Goal: Manage account settings

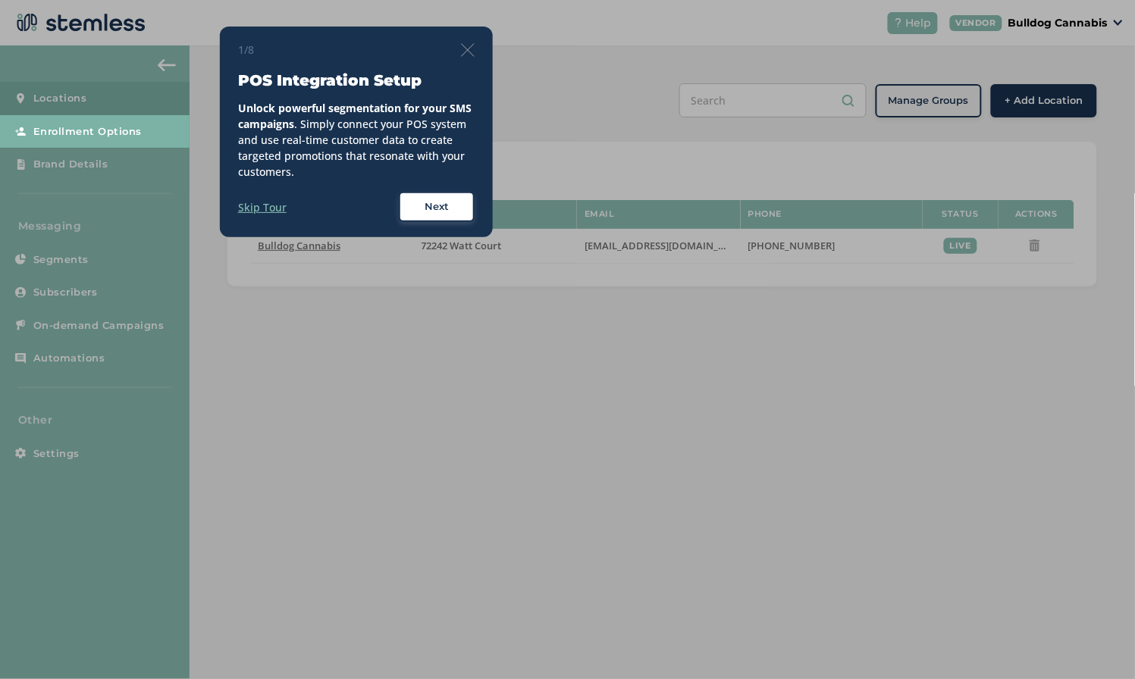
click at [468, 54] on img at bounding box center [468, 50] width 14 height 14
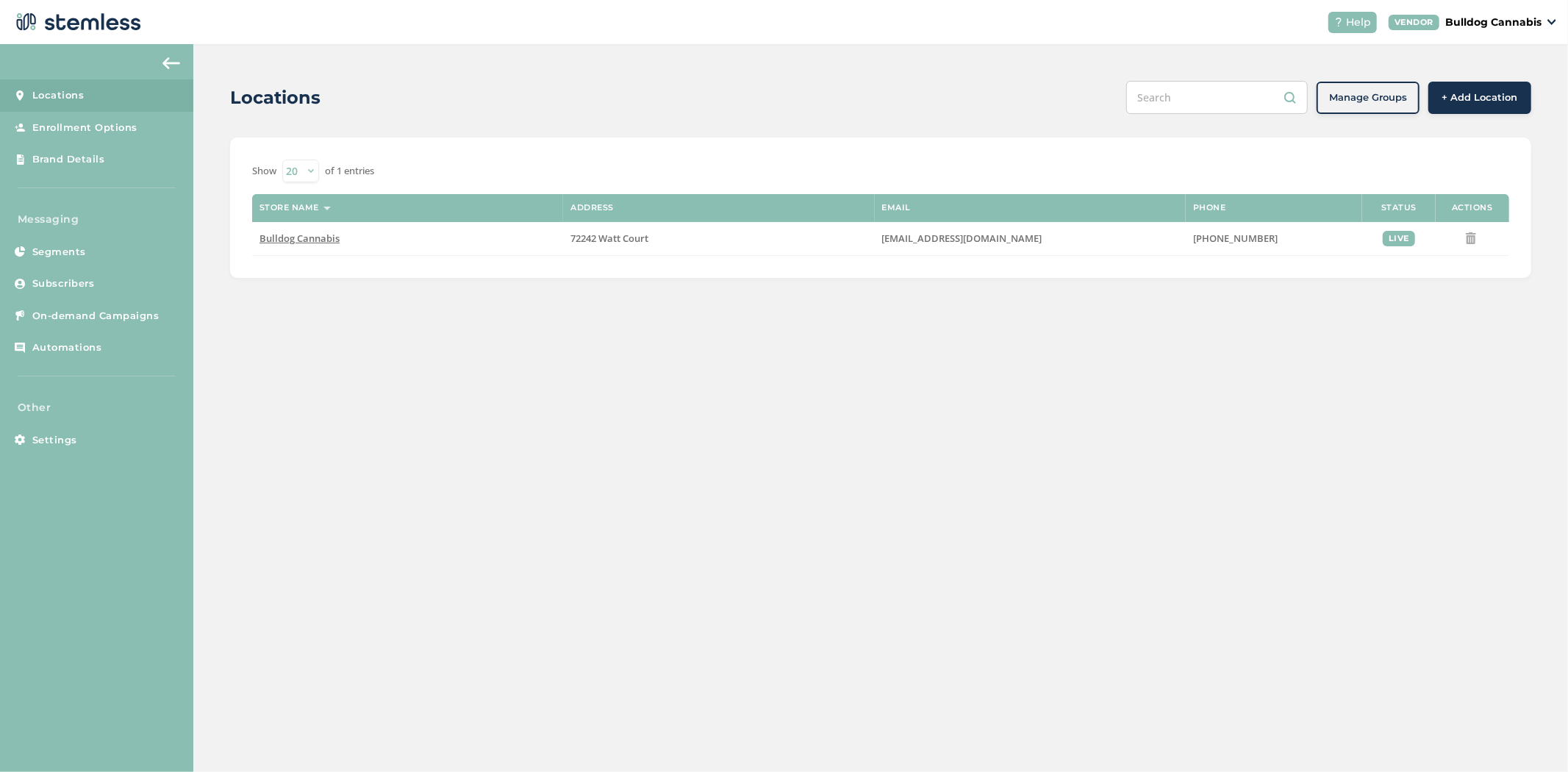
click at [1476, 24] on p "Bulldog Cannabis" at bounding box center [1492, 22] width 96 height 16
click at [1479, 104] on link "Logout" at bounding box center [1504, 106] width 72 height 15
click at [327, 241] on span "Bulldog Cannabis" at bounding box center [300, 239] width 80 height 14
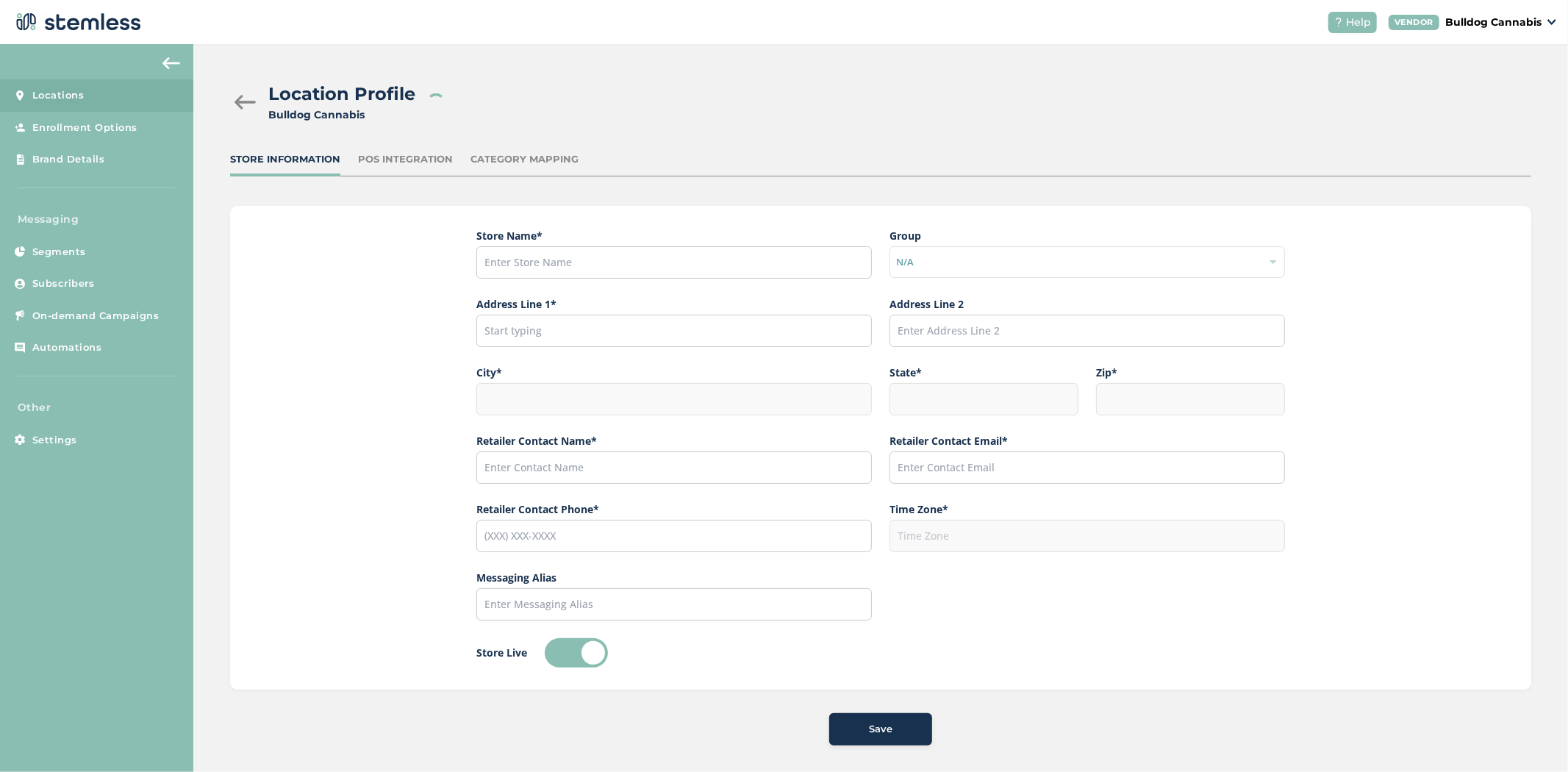
type input "Bulldog Cannabis"
type input "72242 Watt Court"
type input "Thousand Palms"
type input "CA"
type input "92276"
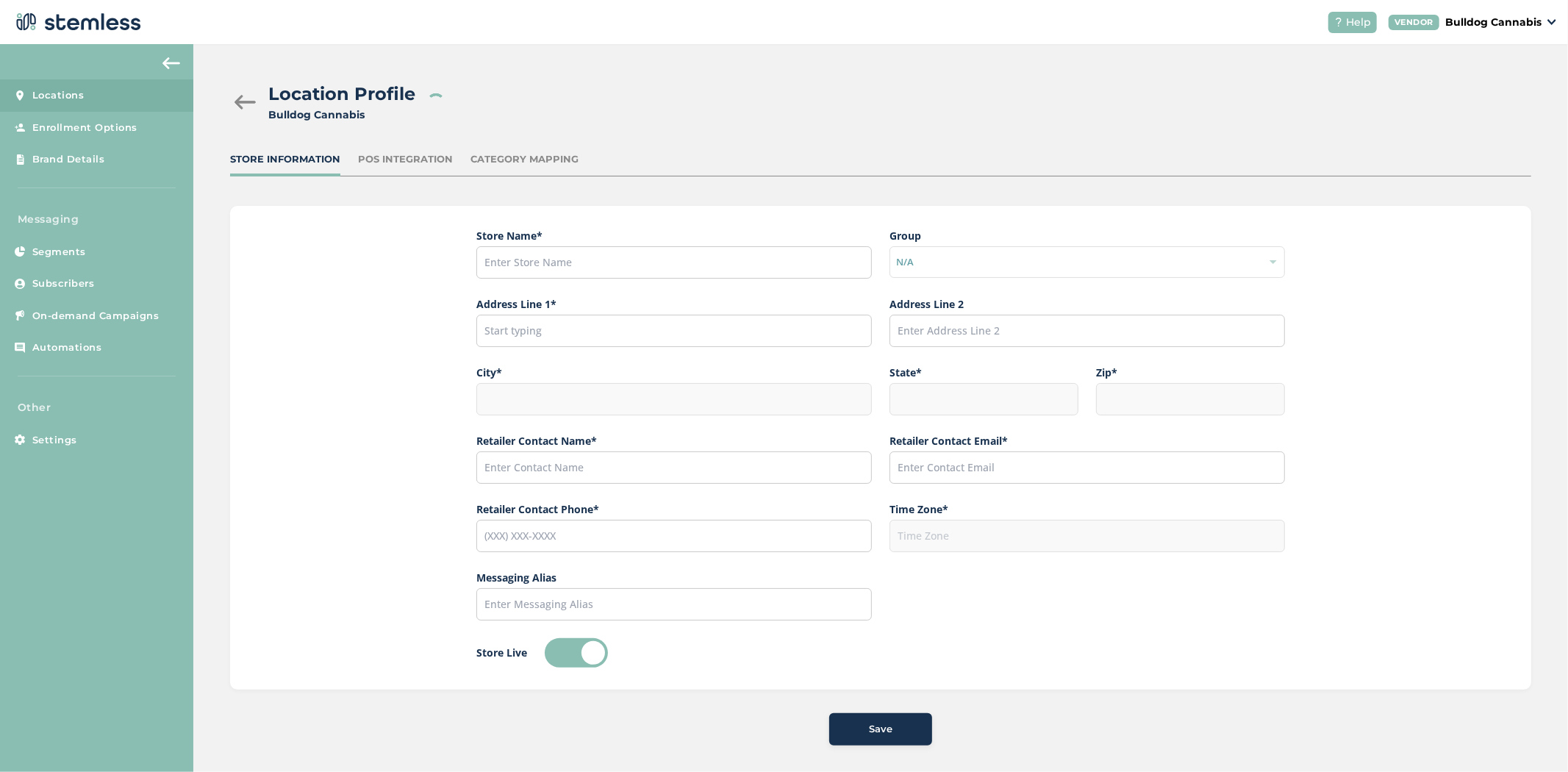
type input "Declan"
type input "[EMAIL_ADDRESS][DOMAIN_NAME]"
type input "[PHONE_NUMBER]"
type input "America/Los_Angeles"
type input "Bulldog"
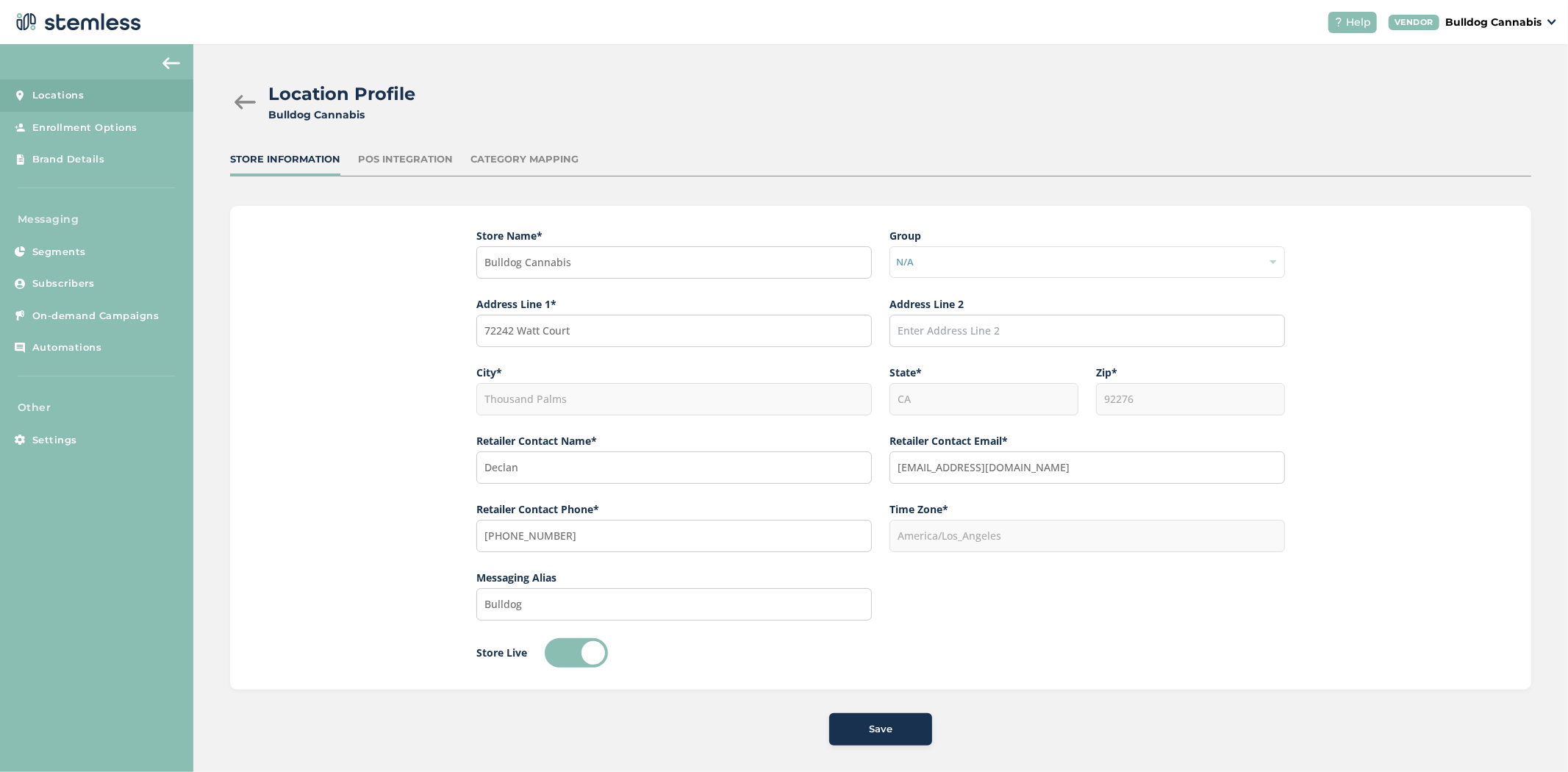
click at [134, 104] on link "Locations" at bounding box center [96, 95] width 193 height 32
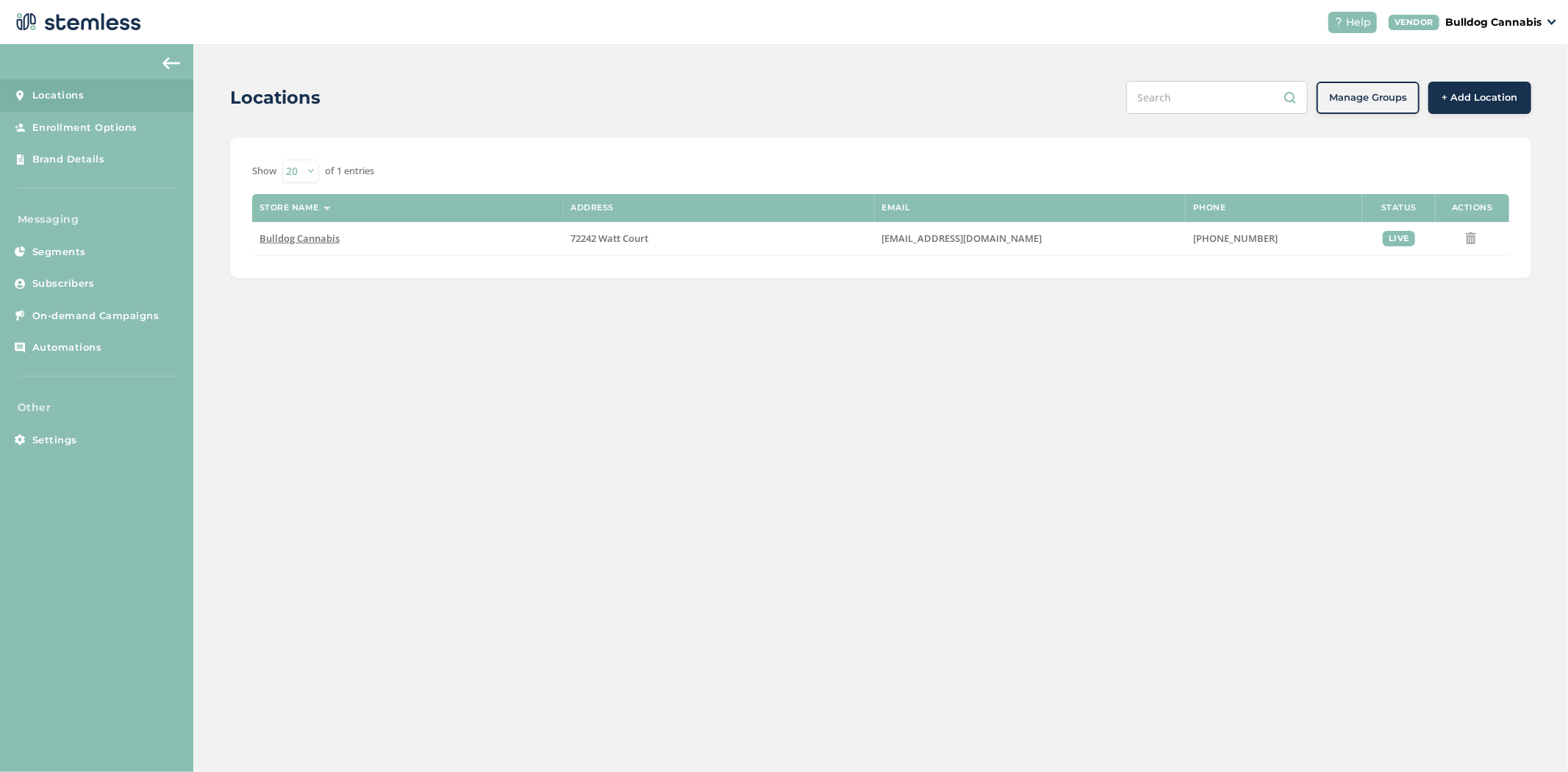
click at [1546, 16] on div "VENDOR Bulldog Cannabis" at bounding box center [1472, 22] width 168 height 16
click at [1492, 83] on link "Profile" at bounding box center [1504, 79] width 72 height 15
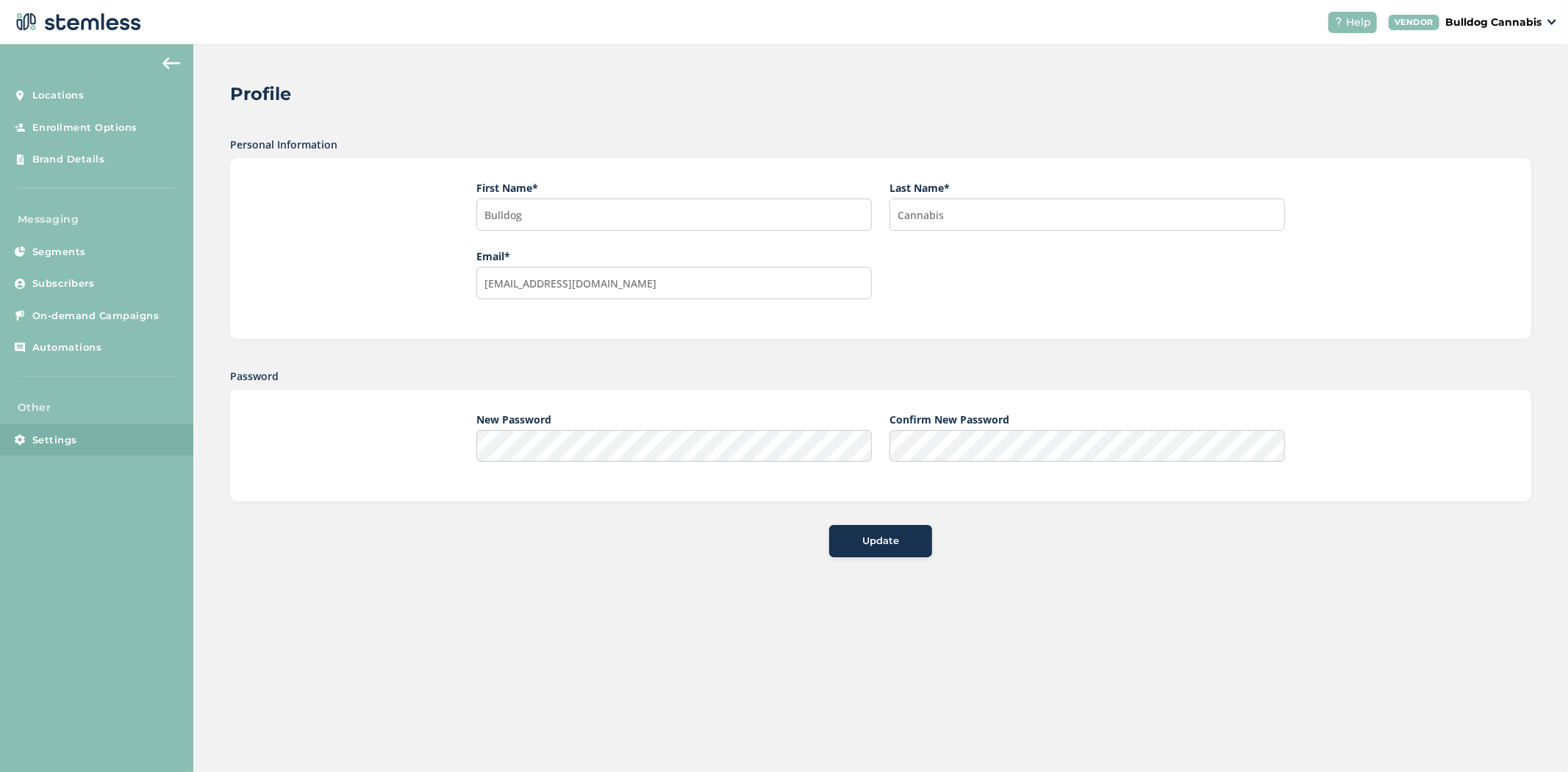
click at [53, 453] on link "Settings" at bounding box center [96, 439] width 193 height 32
